Goal: Task Accomplishment & Management: Manage account settings

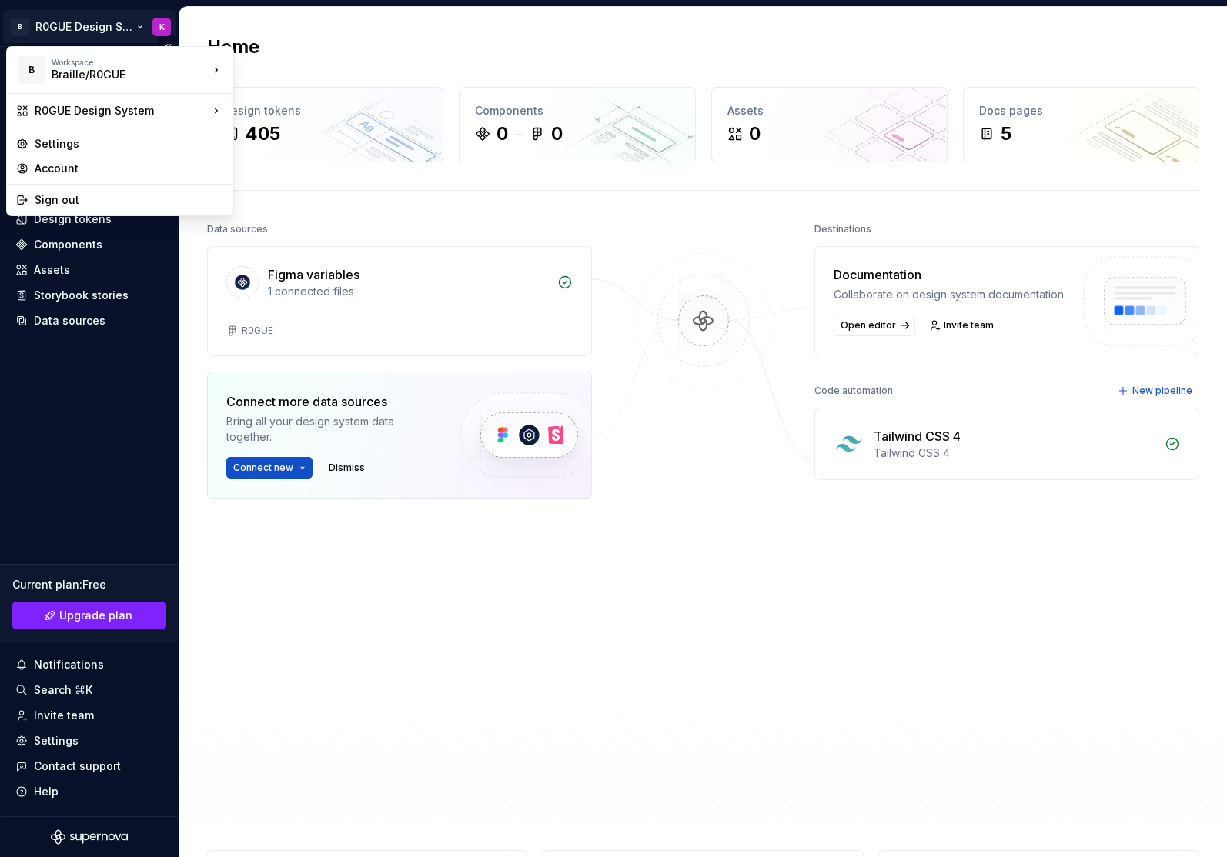
click at [128, 25] on html "B R0GUE Design System K Home Documentation Analytics Code automation Design sys…" at bounding box center [613, 428] width 1227 height 857
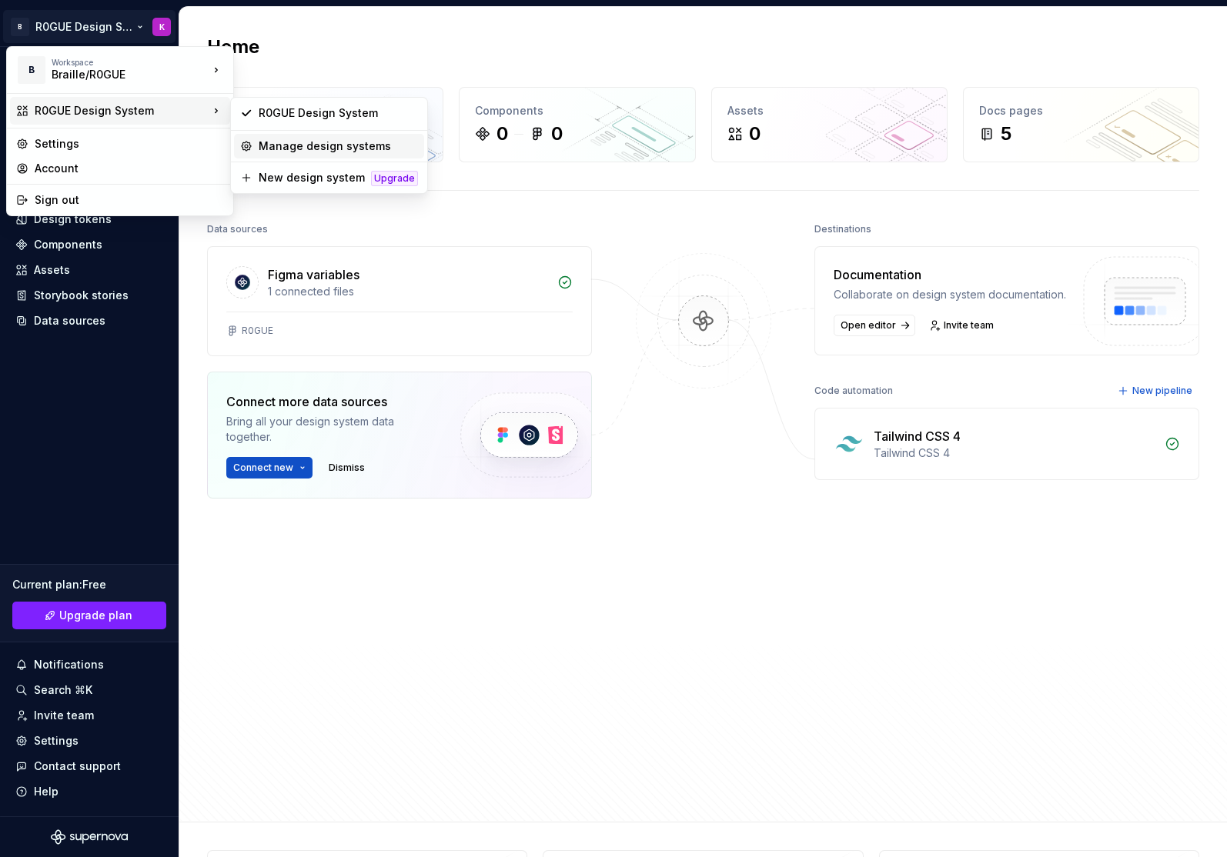
click at [329, 146] on div "Manage design systems" at bounding box center [338, 146] width 159 height 15
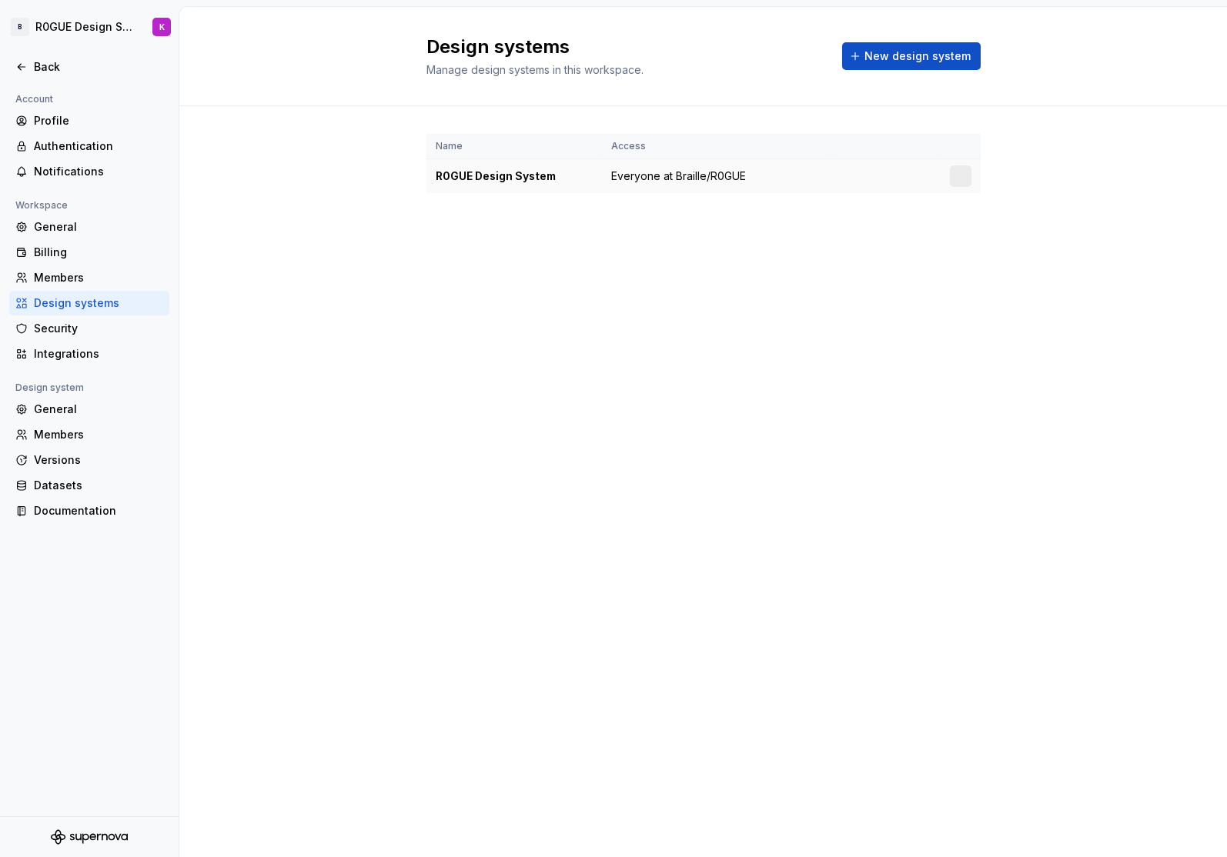
click at [756, 184] on td "Everyone at Braille/R0GUE" at bounding box center [716, 176] width 229 height 35
click at [472, 176] on div "R0GUE Design System" at bounding box center [514, 176] width 157 height 15
click at [967, 179] on html "B R0GUE Design System K Back Account Profile Authentication Notifications Works…" at bounding box center [613, 428] width 1227 height 857
click at [1019, 202] on div "View members" at bounding box center [1051, 206] width 146 height 15
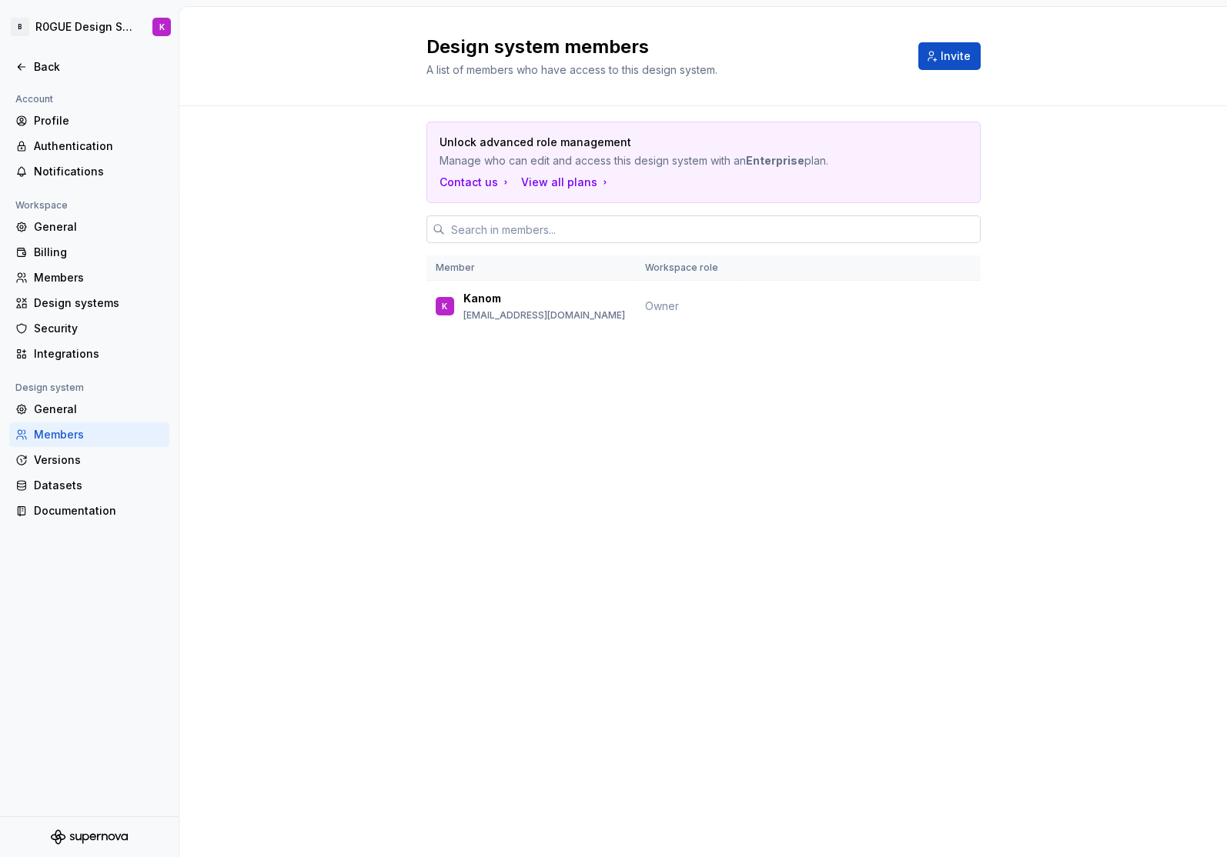
click at [772, 229] on input "text" at bounding box center [713, 229] width 536 height 28
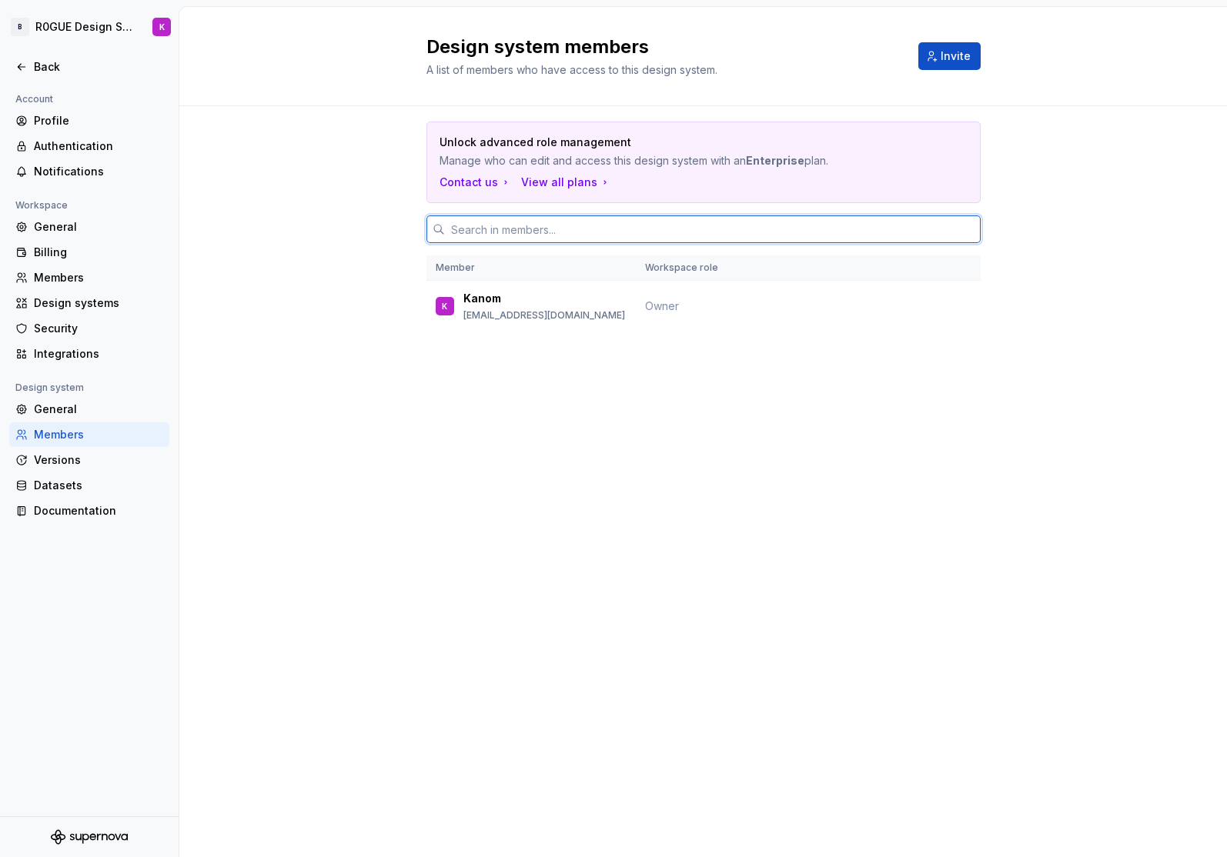
paste input "niklas@eedee.net"
type input "niklas@eedee.net"
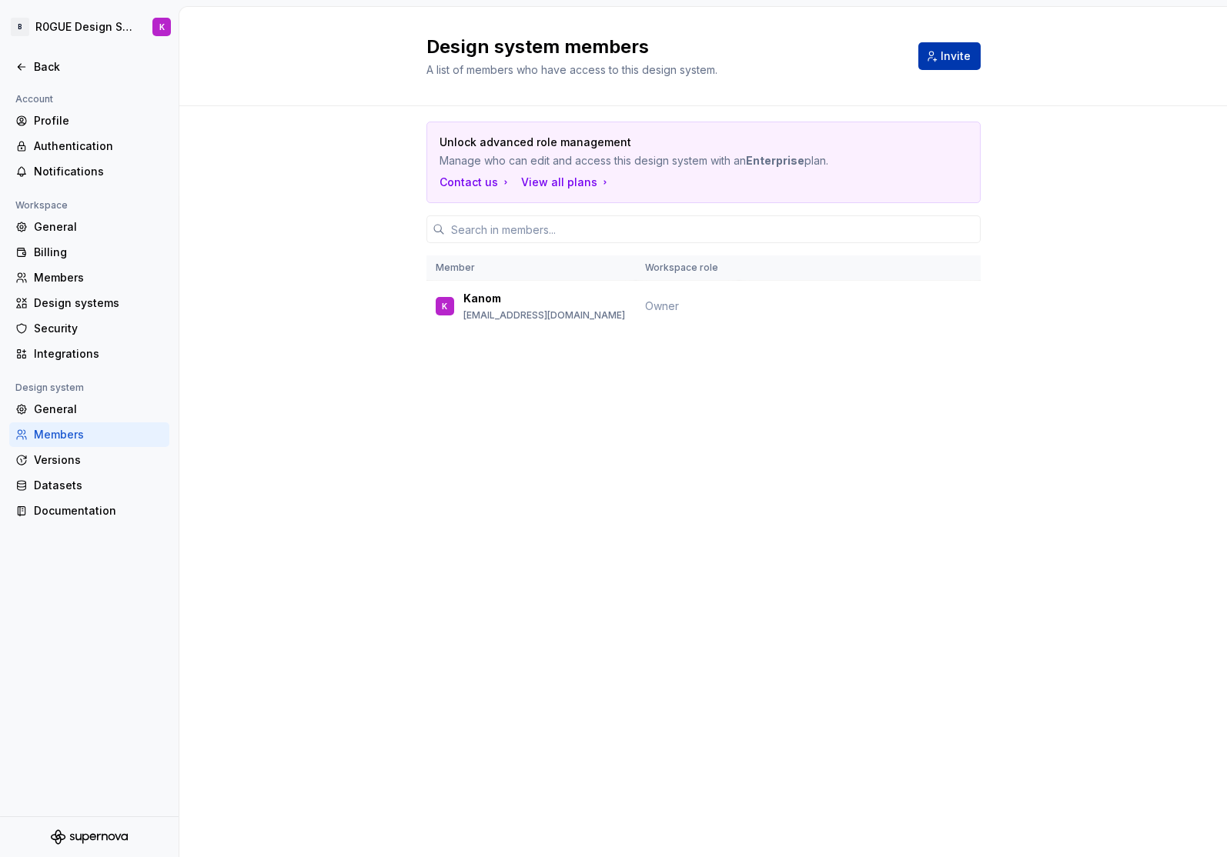
click at [958, 53] on span "Invite" at bounding box center [955, 55] width 30 height 15
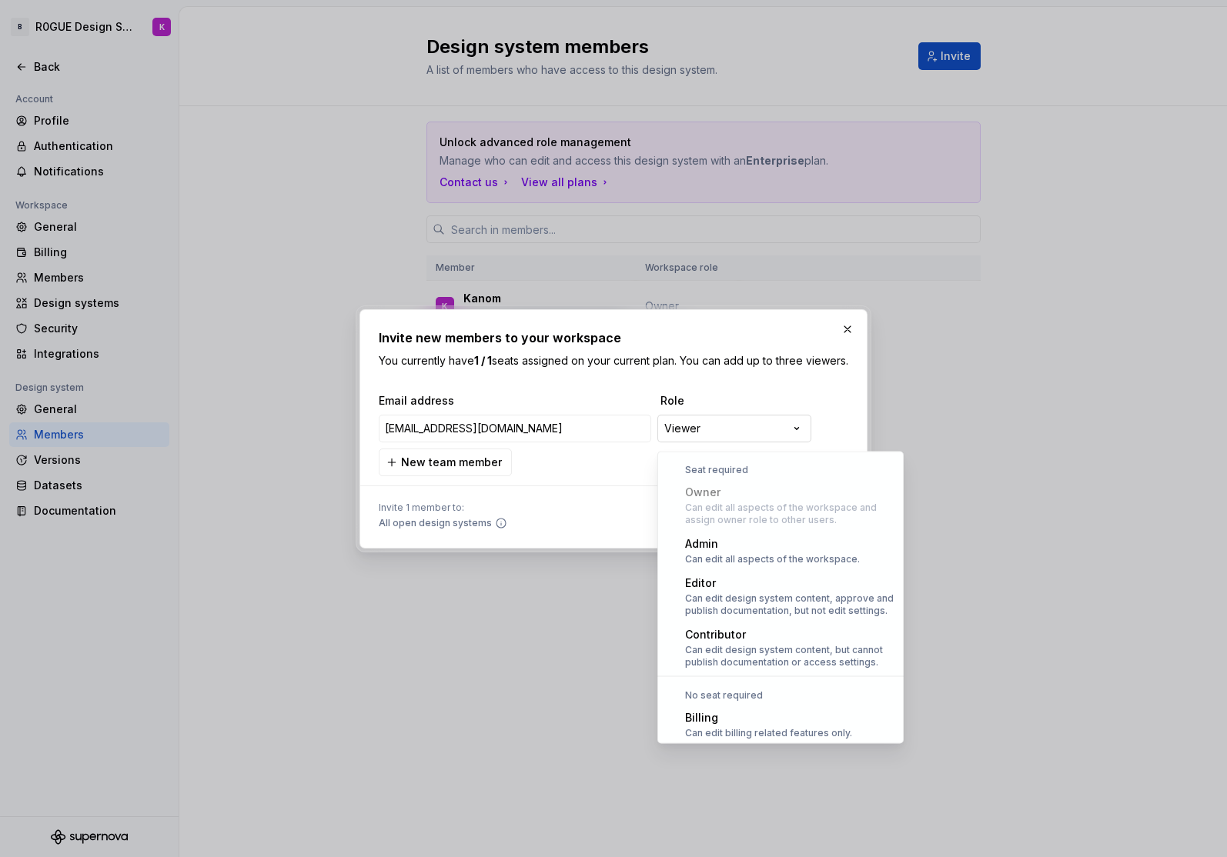
click at [721, 433] on div "**********" at bounding box center [613, 428] width 1227 height 857
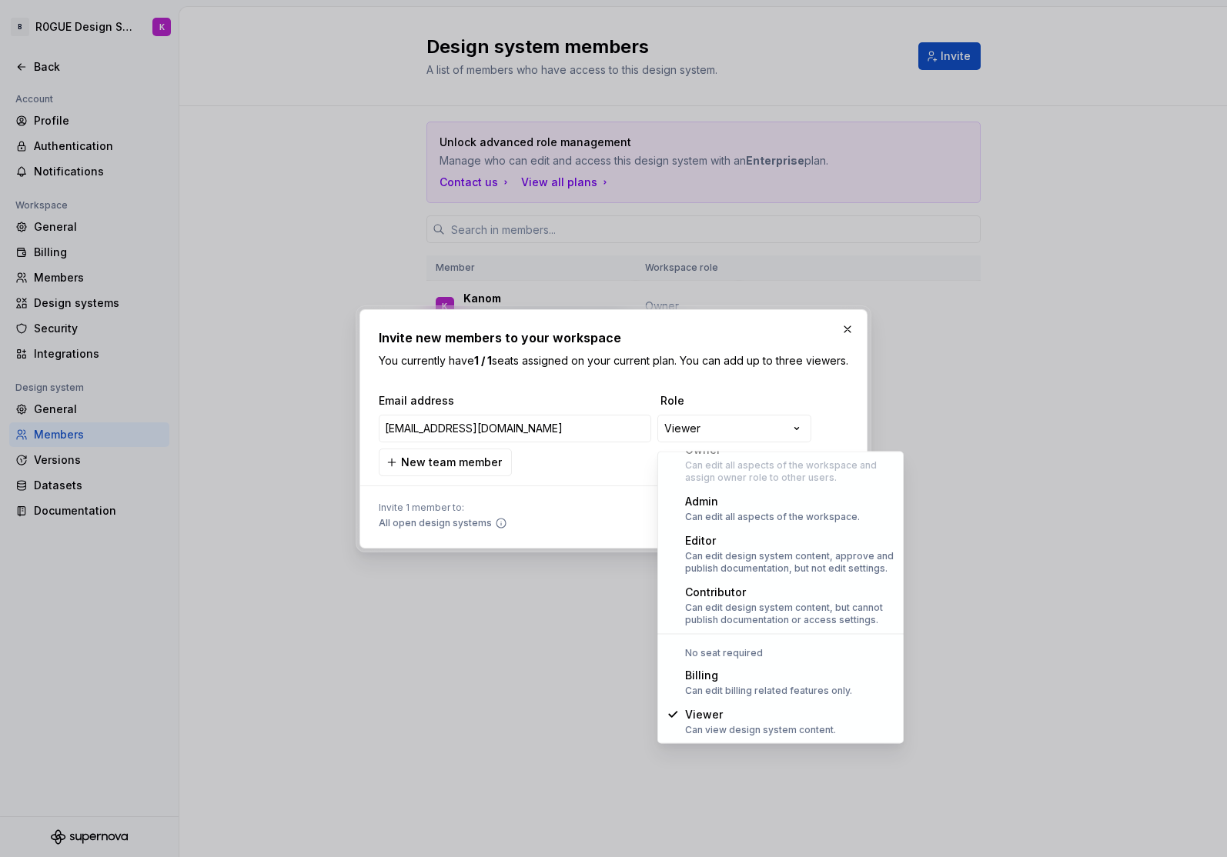
click at [735, 406] on div "**********" at bounding box center [613, 428] width 1227 height 857
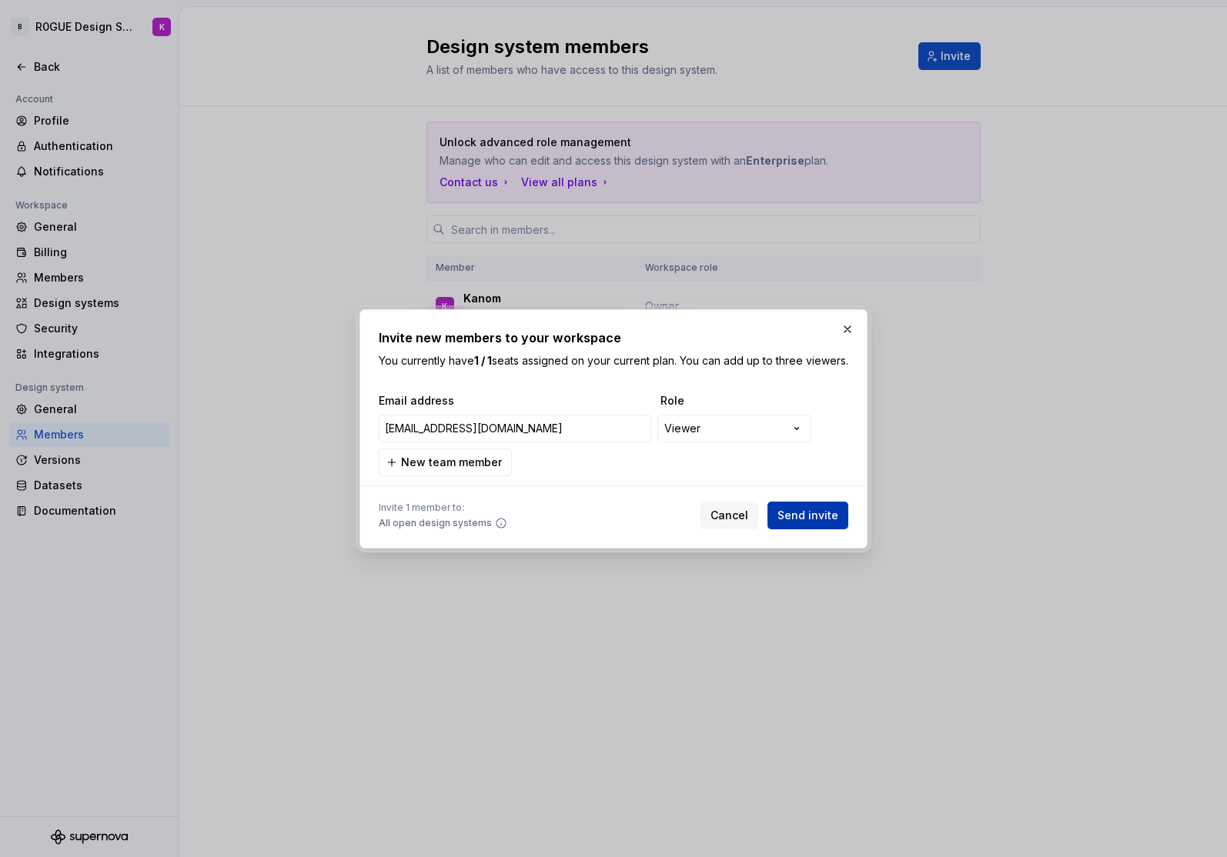
click at [803, 517] on span "Send invite" at bounding box center [807, 515] width 61 height 15
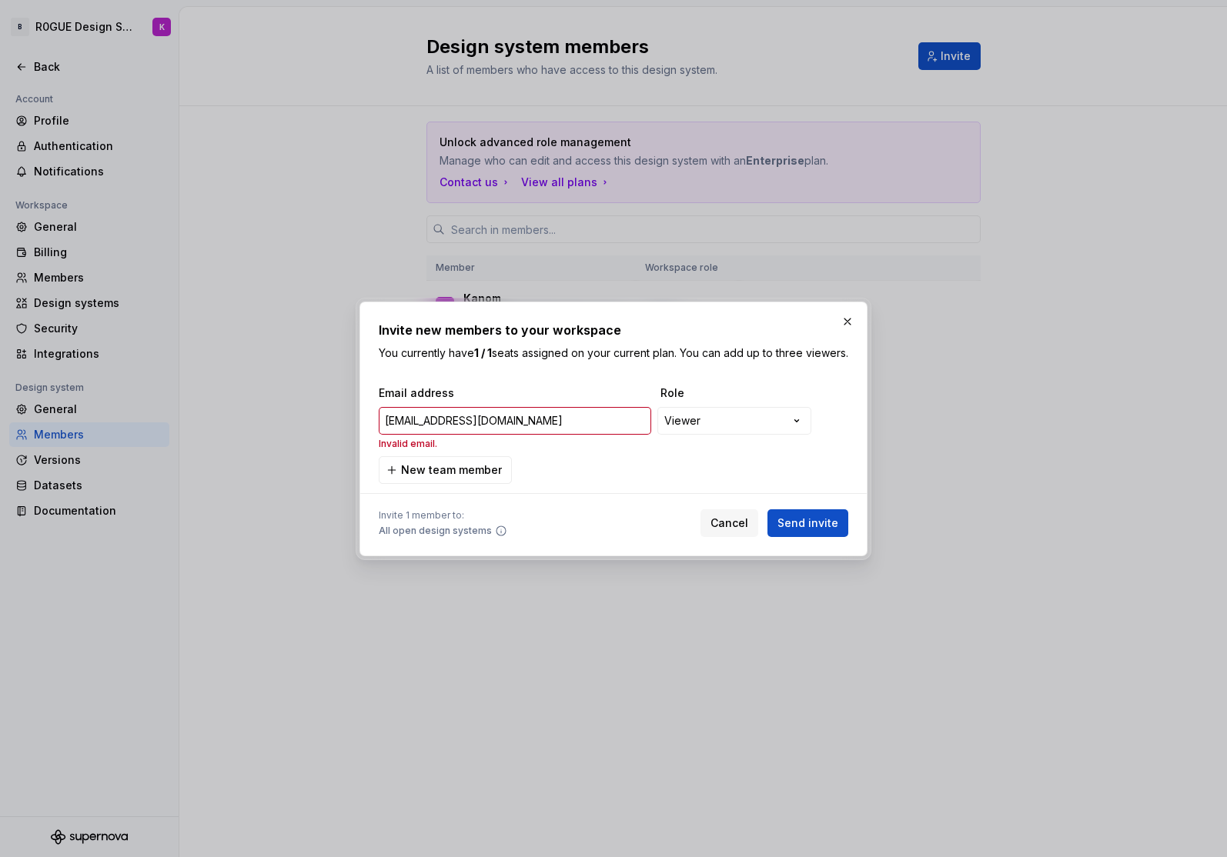
drag, startPoint x: 623, startPoint y: 475, endPoint x: 623, endPoint y: 464, distance: 10.8
click at [622, 474] on div "**********" at bounding box center [613, 435] width 469 height 99
click at [721, 424] on div "**********" at bounding box center [613, 428] width 1227 height 857
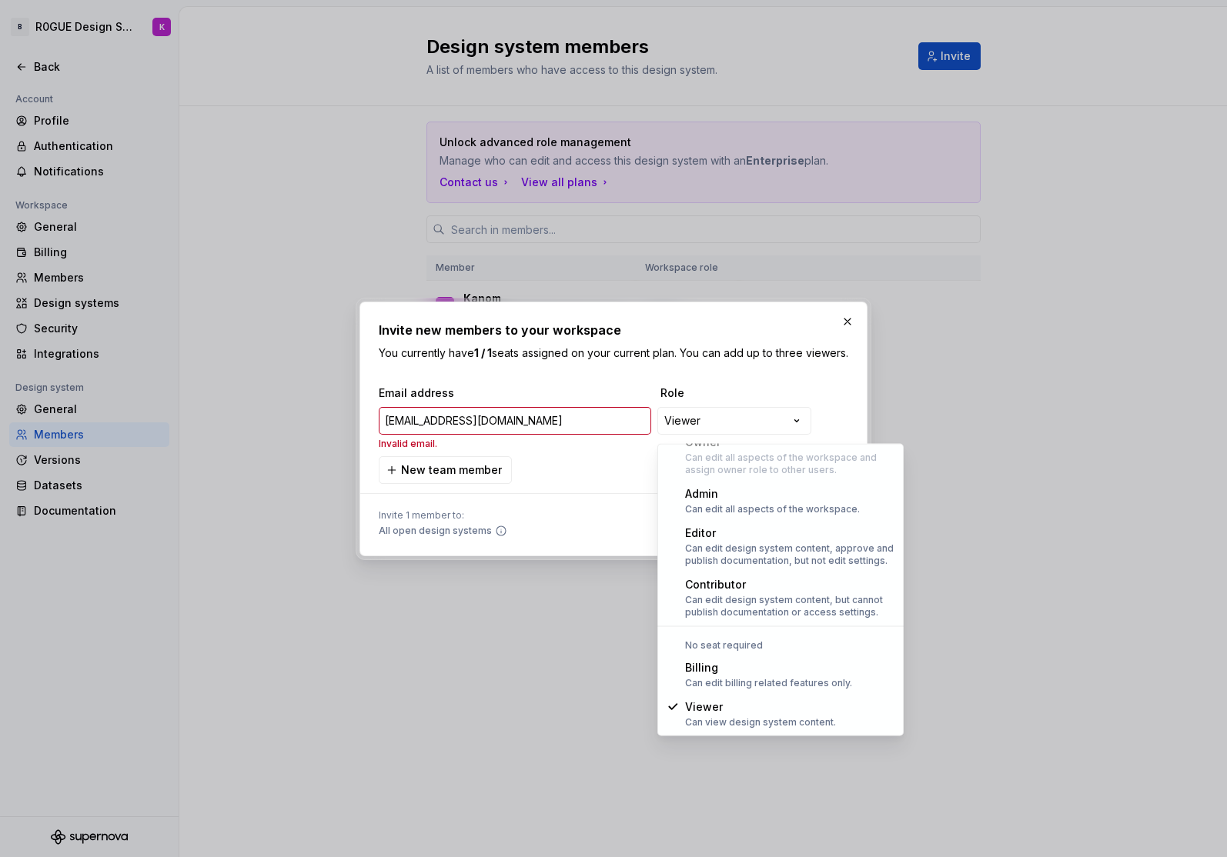
click at [733, 395] on div "**********" at bounding box center [613, 428] width 1227 height 857
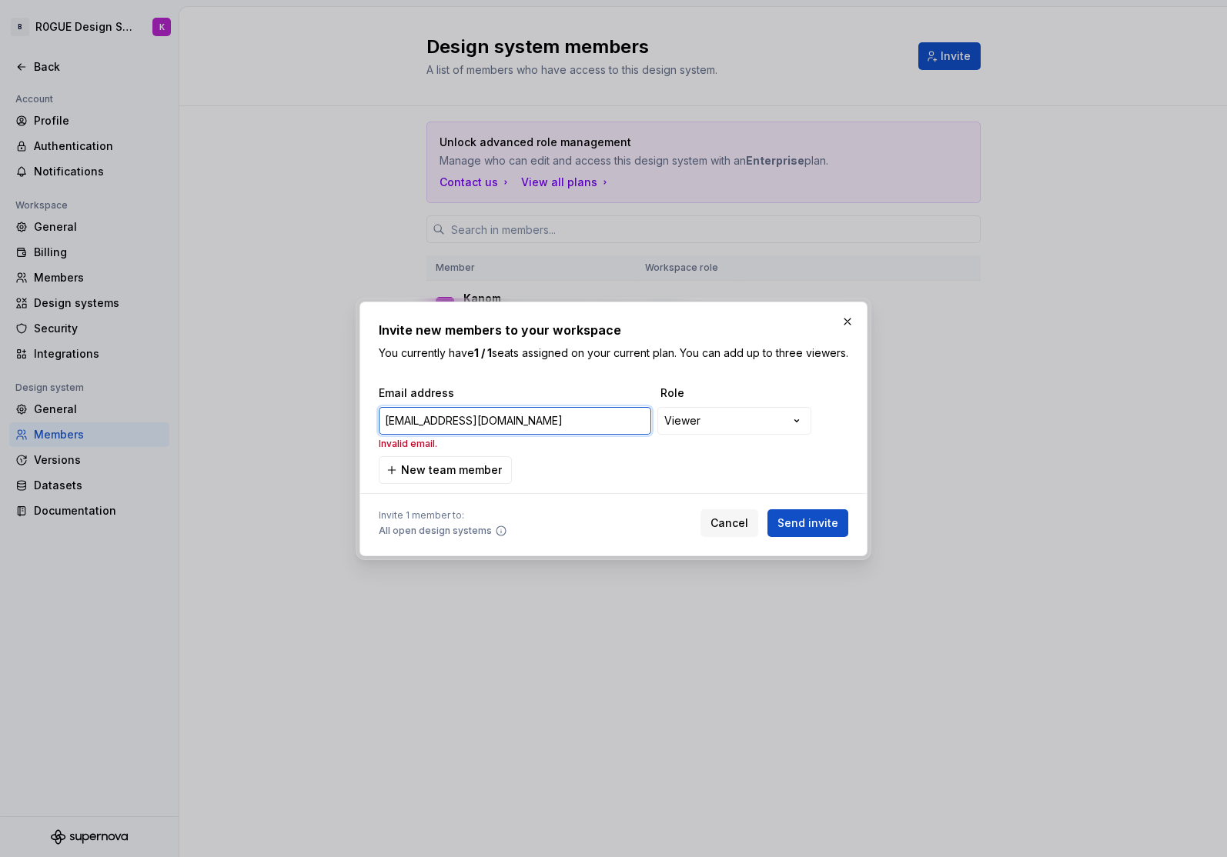
click at [546, 425] on input "niklas@eedee.net" at bounding box center [515, 421] width 272 height 28
type input "niklas@eedee.net"
click at [540, 495] on div at bounding box center [613, 493] width 469 height 19
click at [538, 430] on input "niklas@eedee.net" at bounding box center [515, 421] width 272 height 28
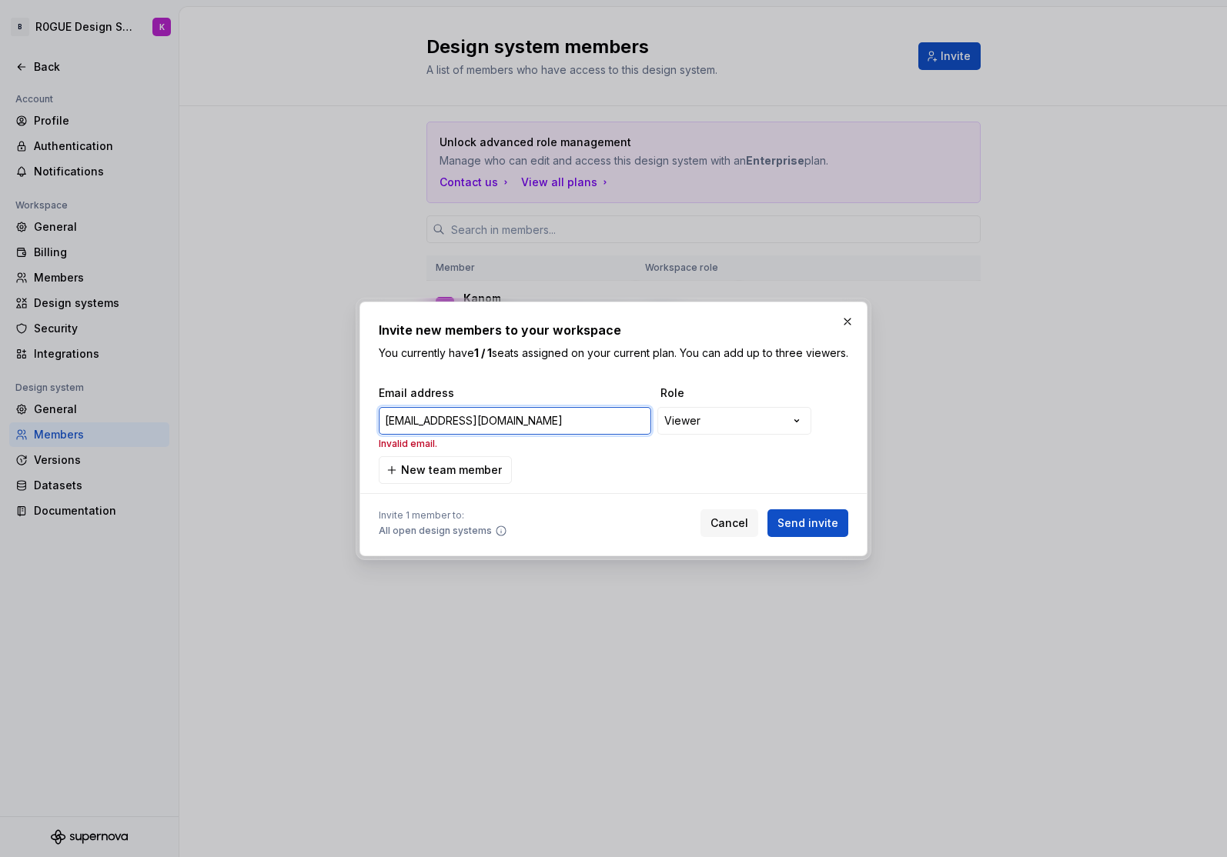
click at [538, 430] on input "niklas@eedee.net" at bounding box center [515, 421] width 272 height 28
click at [527, 503] on div at bounding box center [613, 493] width 469 height 19
click at [485, 477] on span "New team member" at bounding box center [451, 469] width 101 height 15
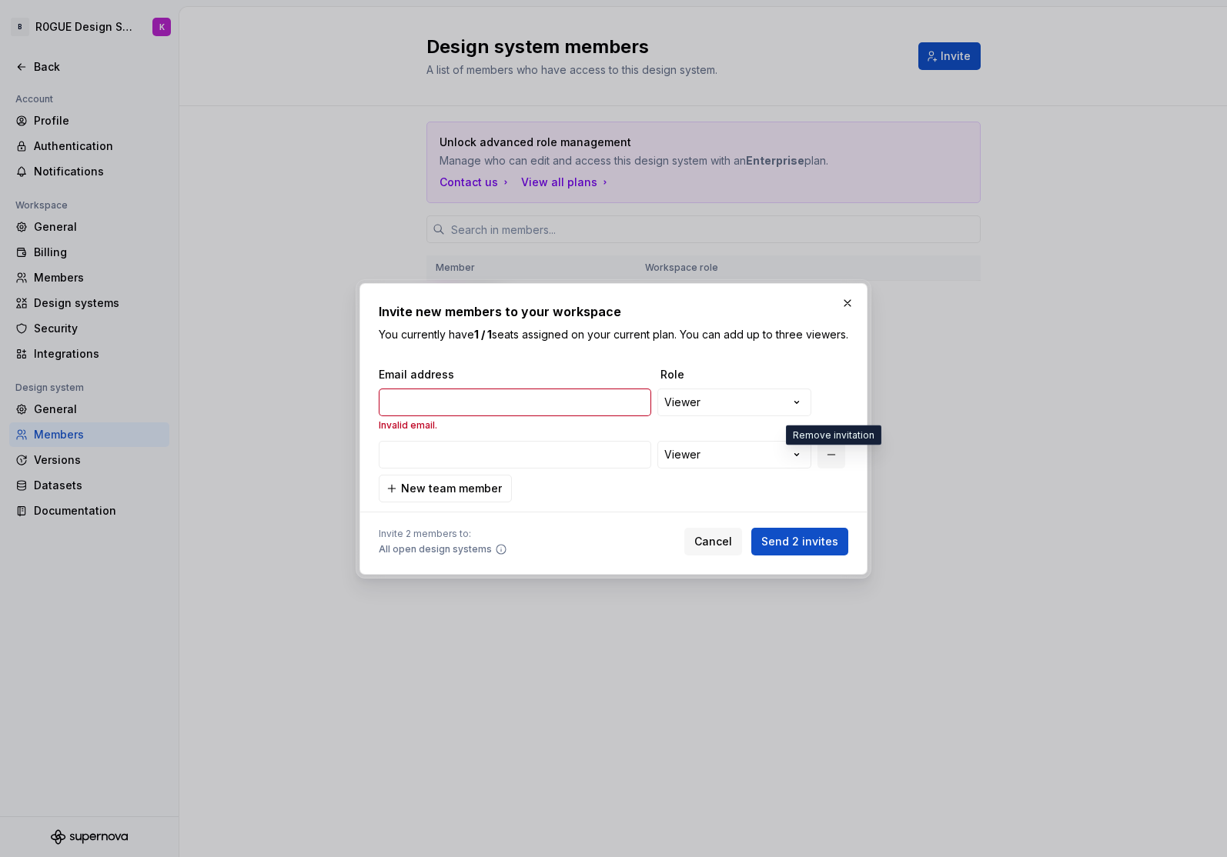
click at [838, 462] on button "button" at bounding box center [831, 455] width 28 height 28
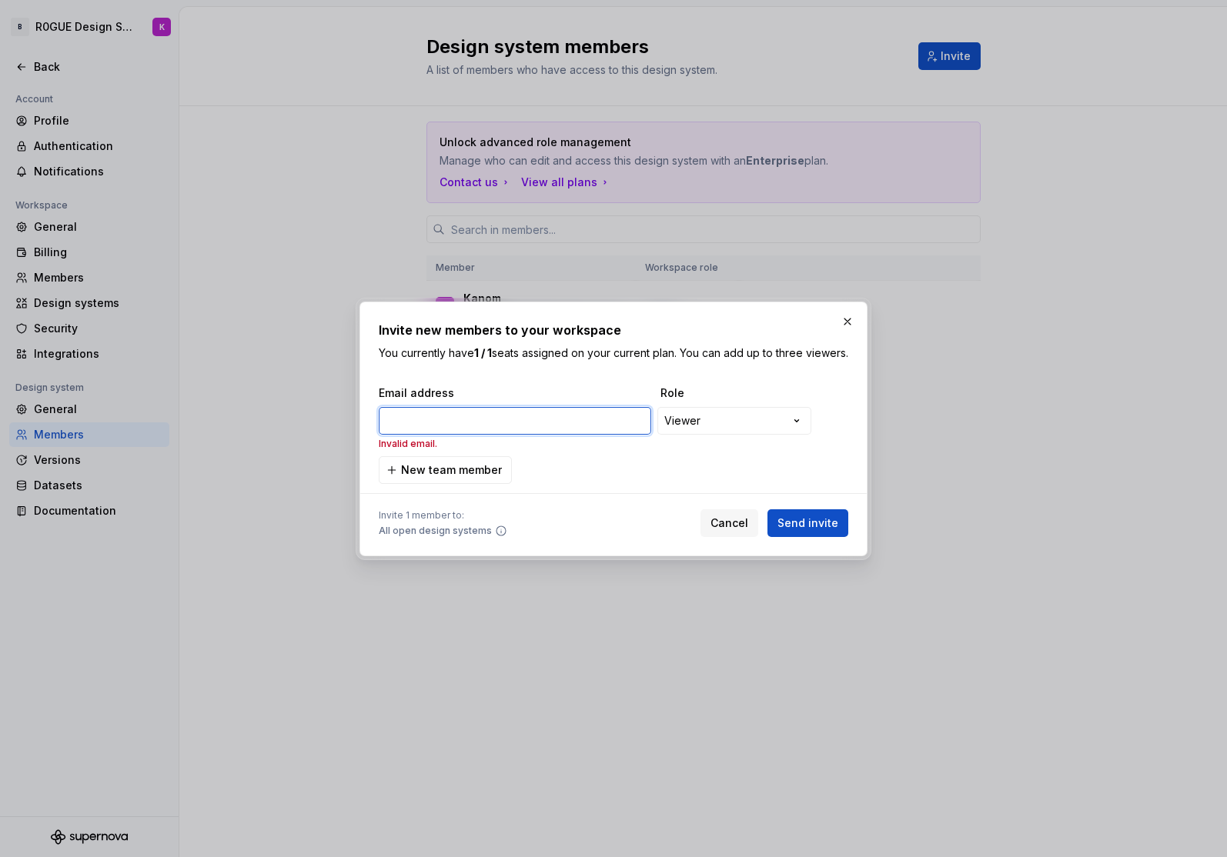
click at [554, 427] on input "email" at bounding box center [515, 421] width 272 height 28
paste input "niklas@eedee.net"
click at [586, 372] on div "**********" at bounding box center [613, 429] width 469 height 216
click at [815, 528] on span "Send invite" at bounding box center [807, 523] width 61 height 15
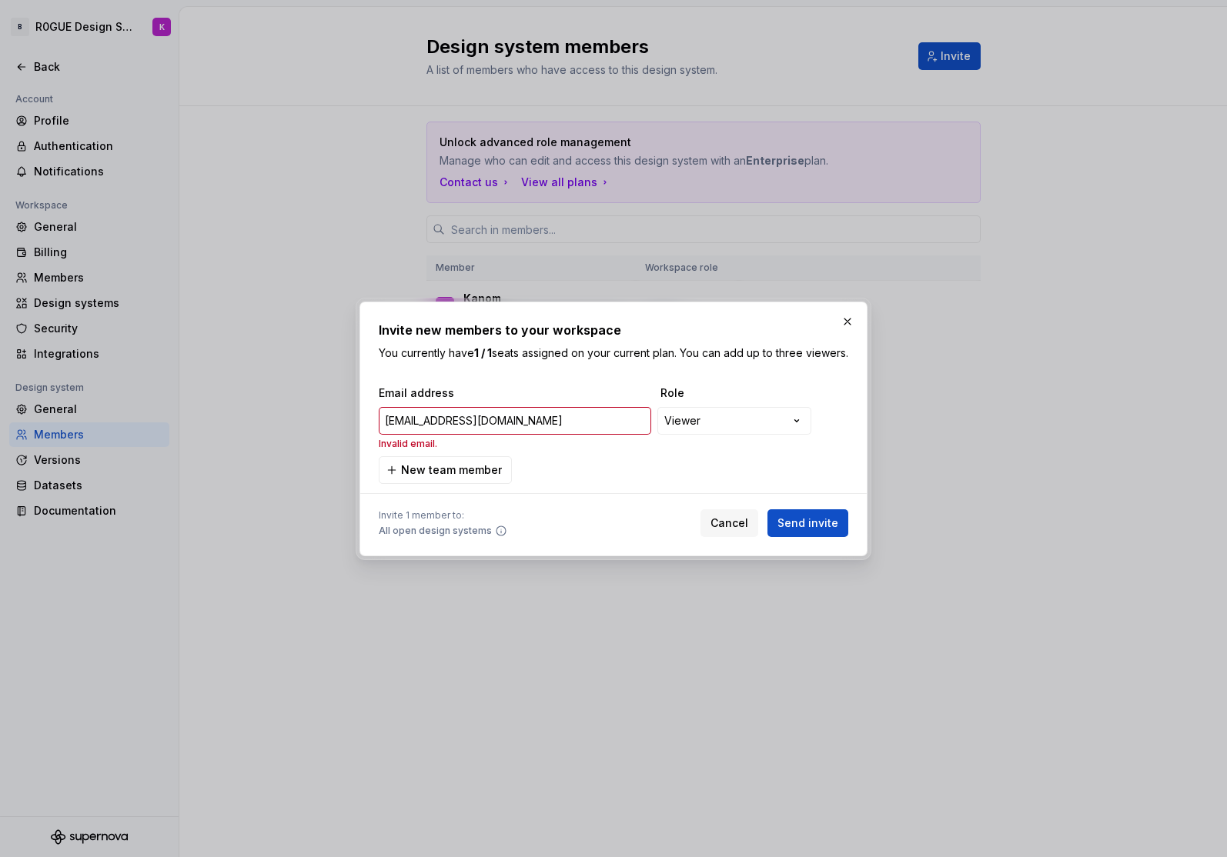
type input "niklas@eedee.net"
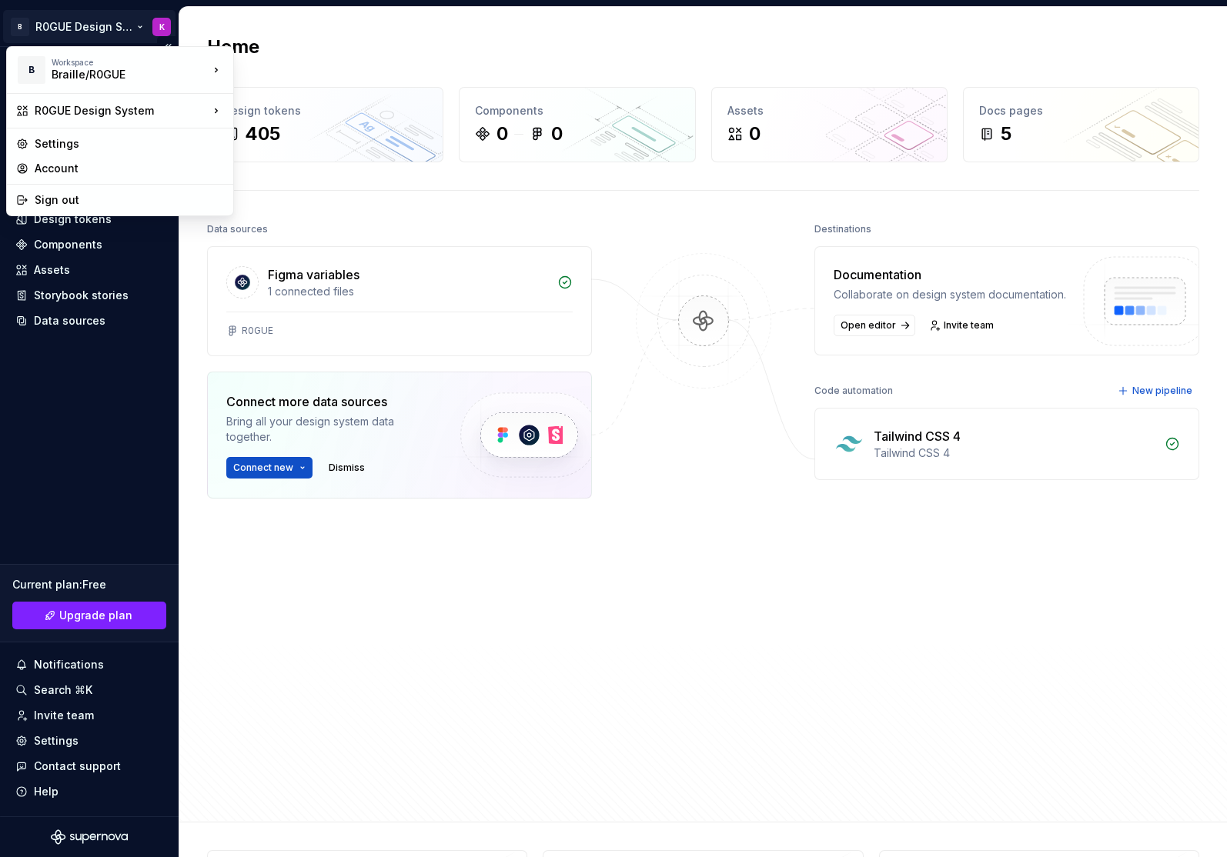
click at [165, 32] on html "B R0GUE Design System K Home Documentation Analytics Code automation Design sys…" at bounding box center [613, 428] width 1227 height 857
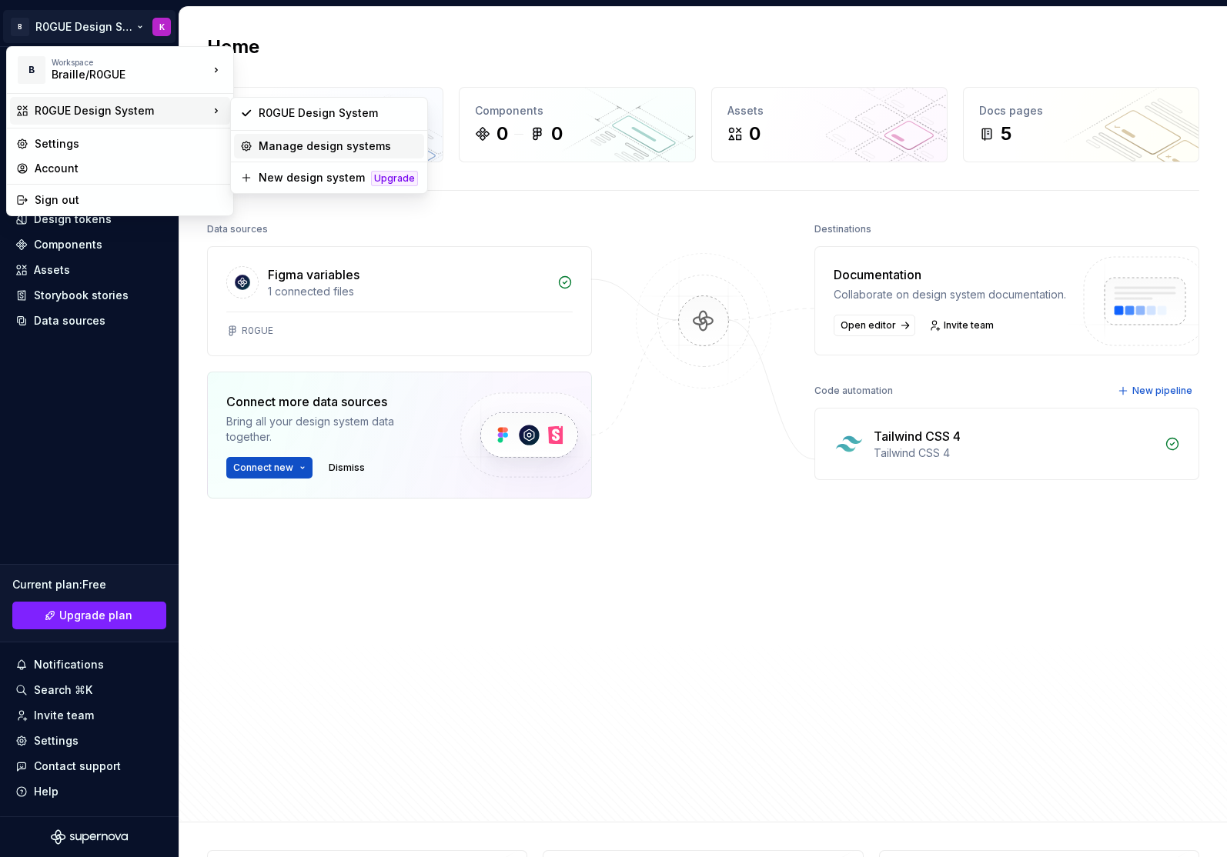
click at [350, 140] on div "Manage design systems" at bounding box center [338, 146] width 159 height 15
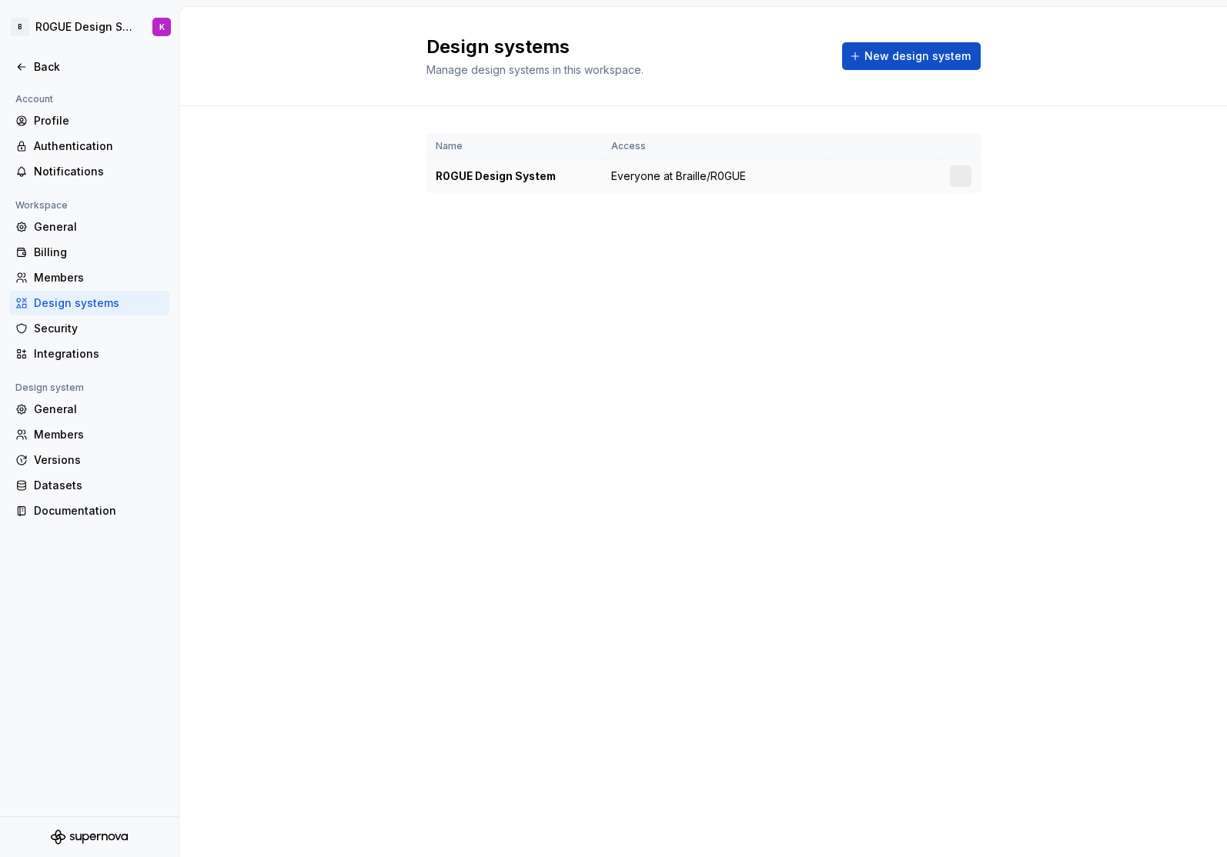
click at [770, 169] on td "Everyone at Braille/R0GUE" at bounding box center [716, 176] width 229 height 35
click at [487, 182] on div "R0GUE Design System" at bounding box center [514, 176] width 157 height 15
click at [954, 179] on html "B R0GUE Design System K Back Account Profile Authentication Notifications Works…" at bounding box center [613, 428] width 1227 height 857
click at [976, 210] on div "View members" at bounding box center [1041, 206] width 177 height 25
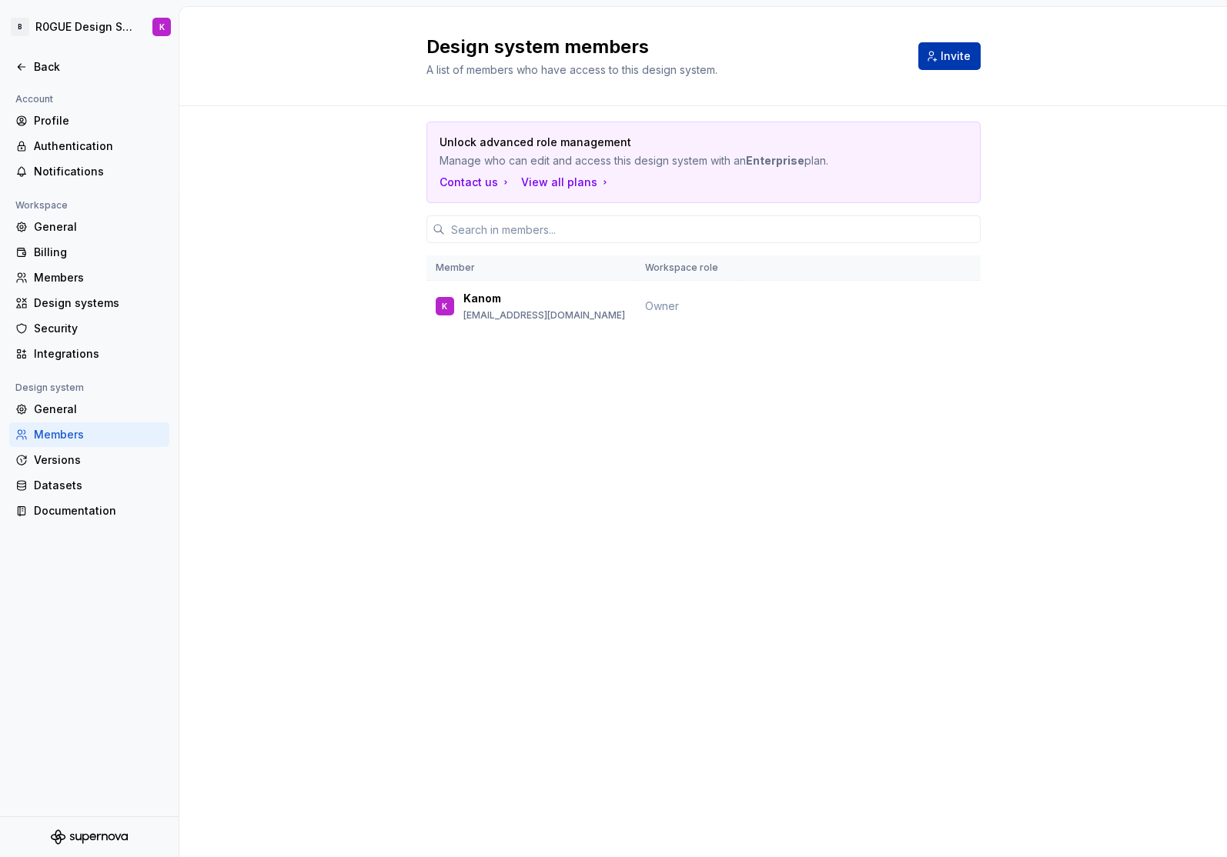
click at [958, 52] on span "Invite" at bounding box center [955, 55] width 30 height 15
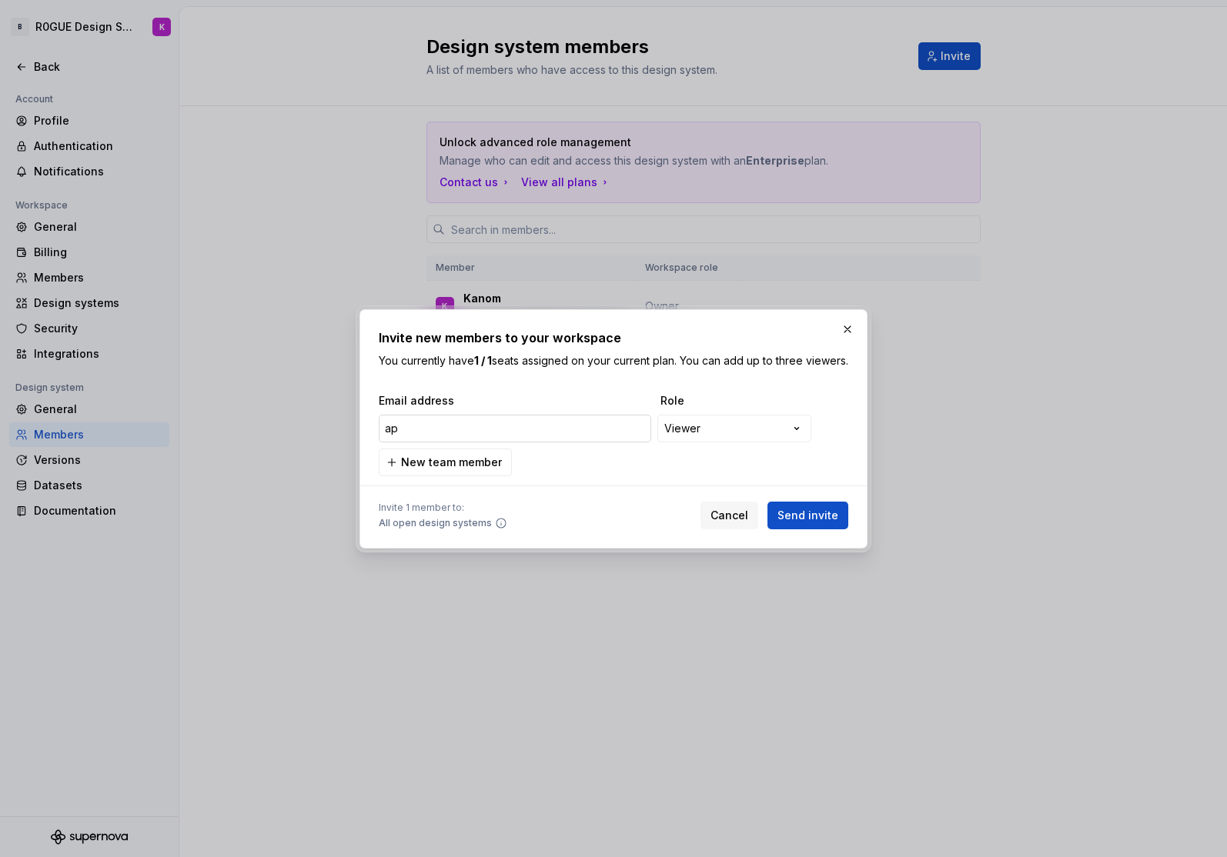
type input "a"
type input "[EMAIL_ADDRESS][DOMAIN_NAME]"
click at [832, 523] on span "Send invite" at bounding box center [807, 515] width 61 height 15
